Goal: Information Seeking & Learning: Find specific fact

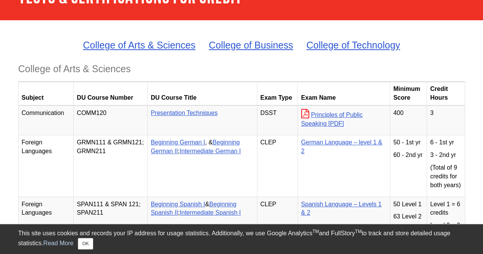
scroll to position [53, 0]
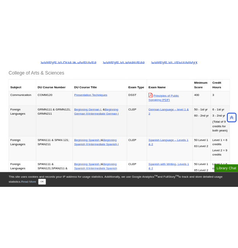
scroll to position [98, 0]
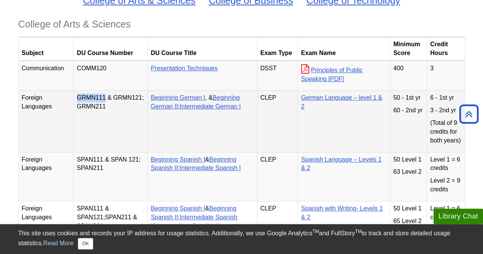
drag, startPoint x: 107, startPoint y: 98, endPoint x: 79, endPoint y: 97, distance: 27.9
click at [79, 97] on p "GRMN111 & GRMN121; GRMN211" at bounding box center [111, 102] width 68 height 18
click at [93, 97] on p "GRMN111 & GRMN121; GRMN211" at bounding box center [111, 102] width 68 height 18
drag, startPoint x: 80, startPoint y: 96, endPoint x: 106, endPoint y: 97, distance: 26.0
click at [106, 97] on p "GRMN111 & GRMN121; GRMN211" at bounding box center [111, 102] width 68 height 18
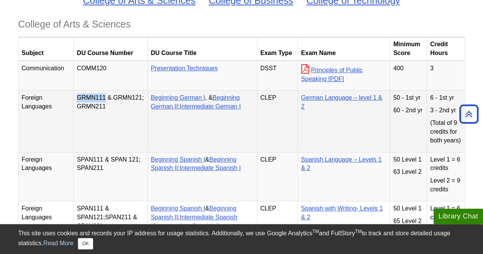
copy p "GRMN111"
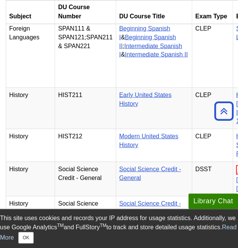
scroll to position [356, 0]
